Goal: Information Seeking & Learning: Understand process/instructions

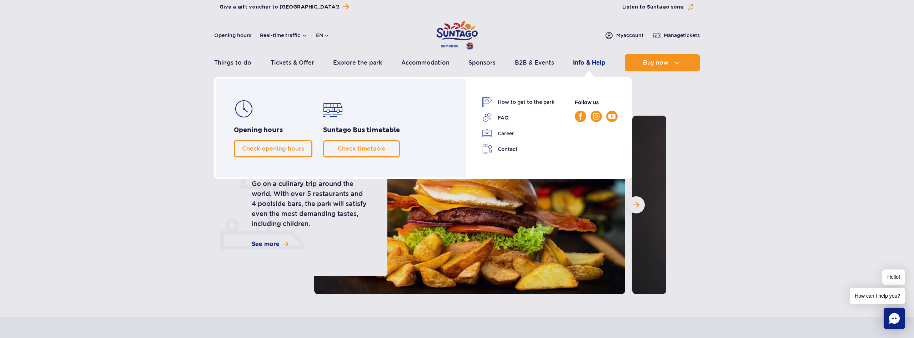
click at [598, 64] on link "Info & Help" at bounding box center [589, 62] width 32 height 17
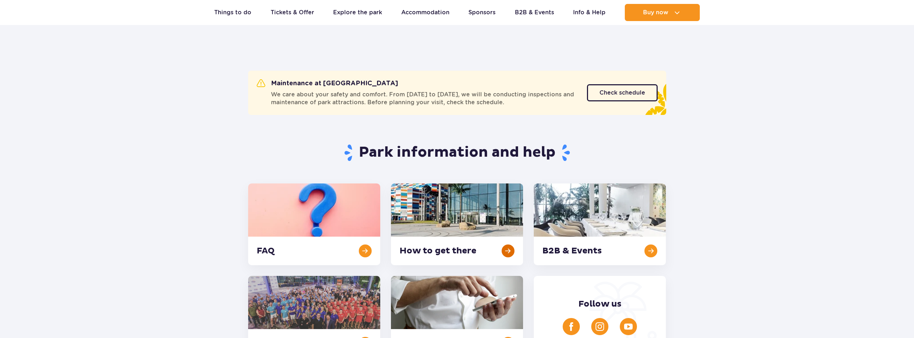
scroll to position [36, 0]
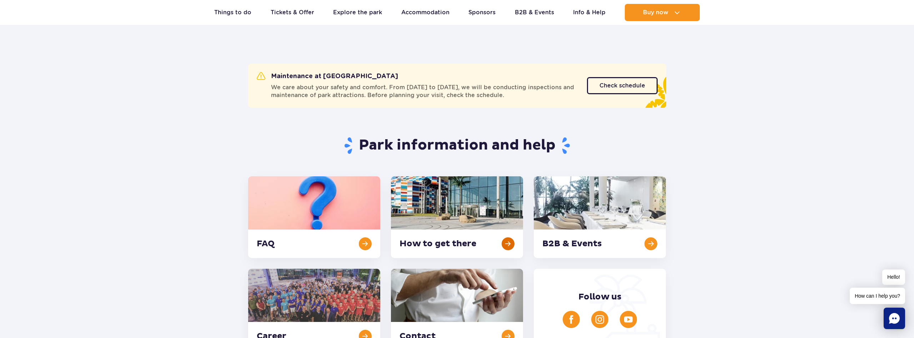
click at [450, 242] on link at bounding box center [457, 217] width 132 height 82
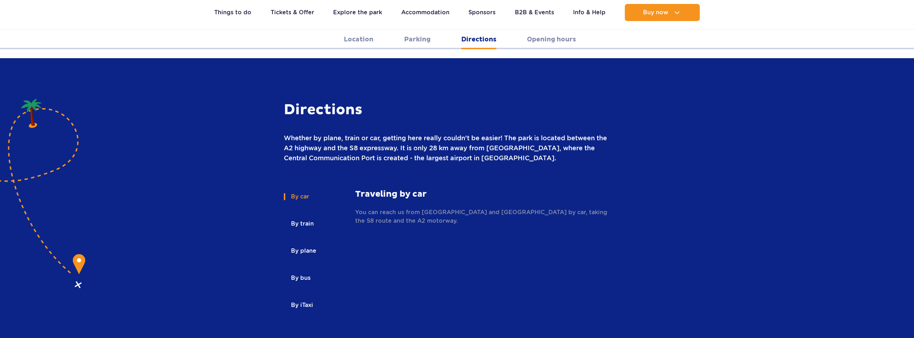
scroll to position [932, 0]
click at [648, 213] on div "By car By train By plane By bus By iTaxi By car Traveling by car You can reach …" at bounding box center [457, 257] width 429 height 136
click at [398, 189] on strong "Traveling by car" at bounding box center [483, 194] width 257 height 11
click at [295, 189] on button "By car" at bounding box center [299, 197] width 31 height 16
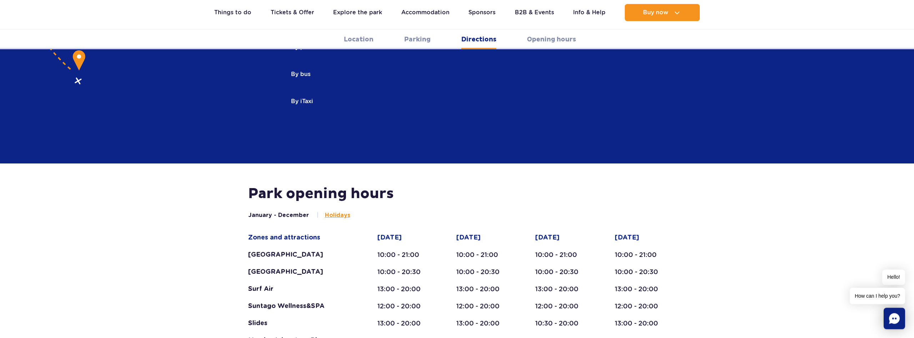
scroll to position [1150, 0]
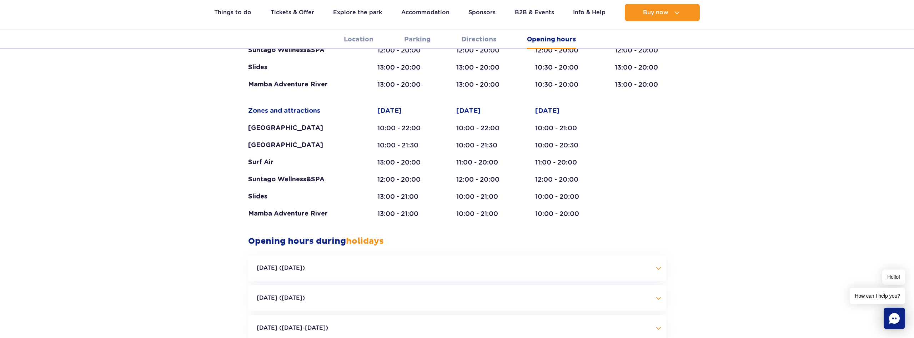
scroll to position [1332, 0]
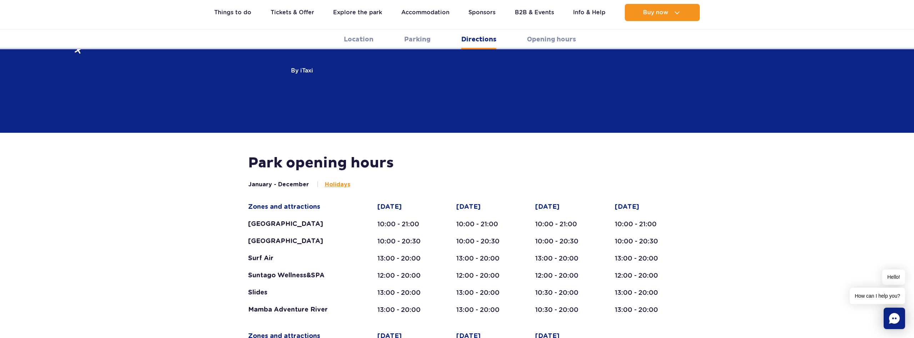
scroll to position [1187, 0]
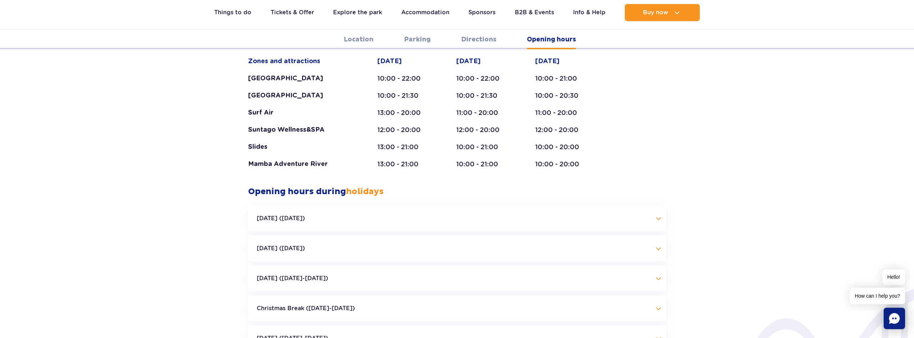
scroll to position [1441, 0]
click at [398, 235] on button "[DATE] ([DATE])" at bounding box center [457, 248] width 418 height 26
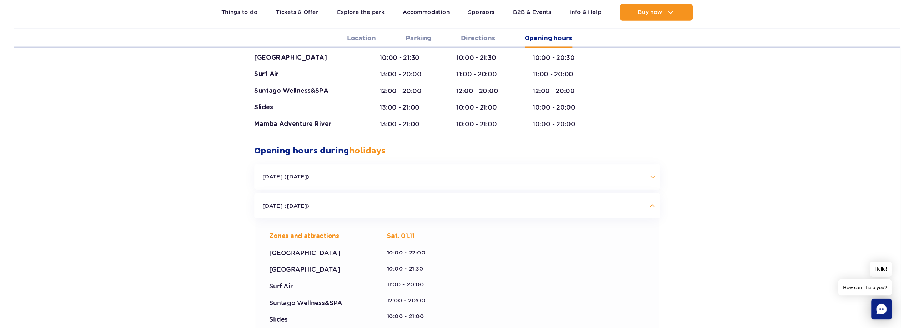
scroll to position [1478, 0]
